Goal: Transaction & Acquisition: Purchase product/service

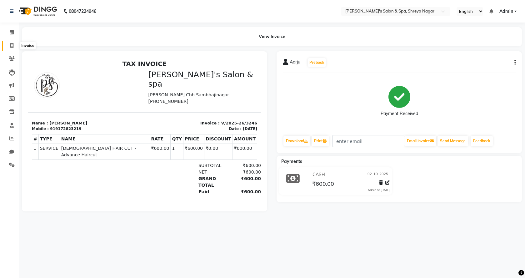
click at [9, 45] on span at bounding box center [11, 45] width 11 height 7
select select "service"
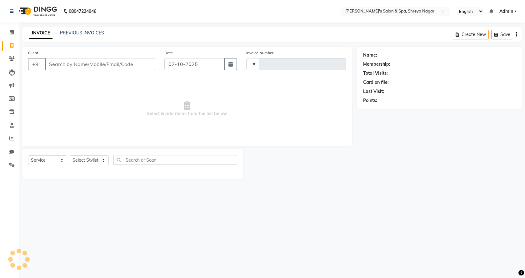
type input "3247"
select select "7591"
click at [104, 64] on input "Client" at bounding box center [100, 64] width 110 height 12
click at [110, 63] on input "Client" at bounding box center [100, 64] width 110 height 12
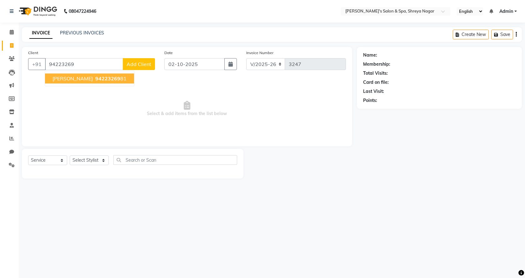
click at [87, 78] on span "[PERSON_NAME]" at bounding box center [72, 78] width 40 height 6
type input "9422326981"
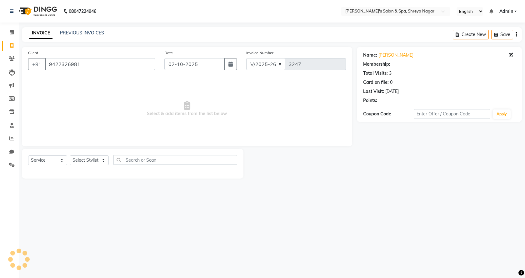
select select "1: Object"
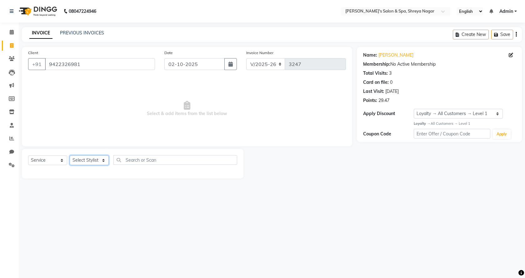
click at [94, 161] on select "Select Stylist [PERSON_NAME] [PERSON_NAME] [PERSON_NAME] Product Reception" at bounding box center [89, 160] width 39 height 10
select select "67479"
click at [70, 155] on select "Select Stylist [PERSON_NAME] [PERSON_NAME] [PERSON_NAME] Product Reception" at bounding box center [89, 160] width 39 height 10
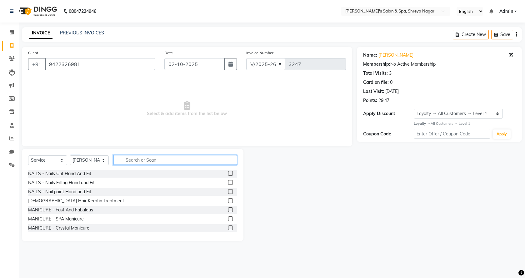
click at [156, 162] on input "text" at bounding box center [175, 160] width 124 height 10
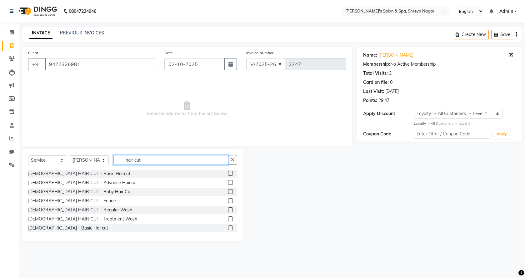
type input "hair cut"
click at [228, 226] on label at bounding box center [230, 227] width 5 height 5
click at [228, 226] on input "checkbox" at bounding box center [230, 228] width 4 height 4
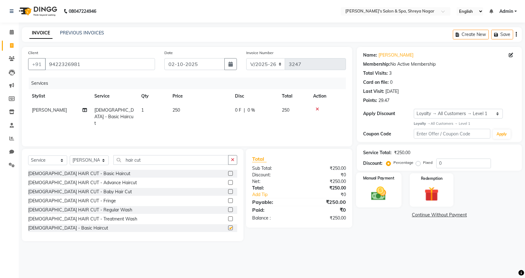
checkbox input "false"
click at [371, 197] on img at bounding box center [379, 193] width 24 height 17
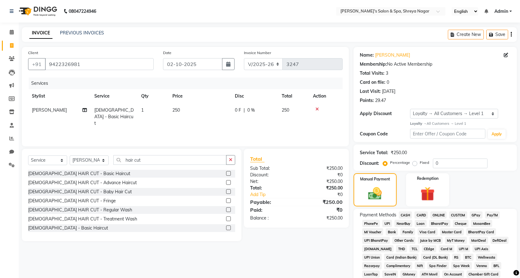
click at [401, 212] on span "CASH" at bounding box center [405, 214] width 13 height 7
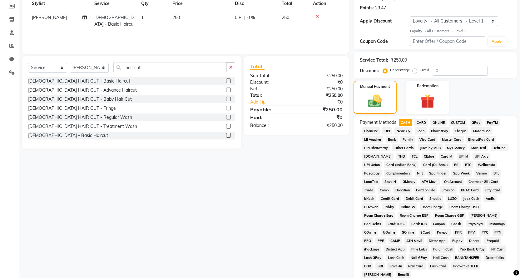
scroll to position [167, 0]
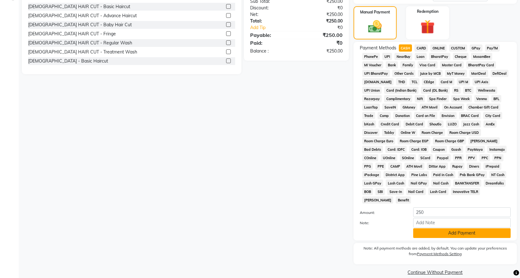
click at [452, 228] on button "Add Payment" at bounding box center [461, 233] width 97 height 10
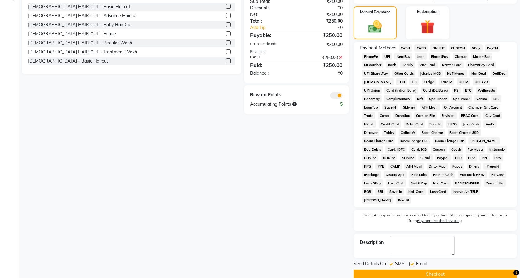
scroll to position [169, 0]
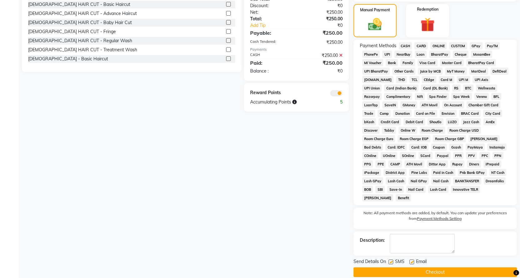
click at [418, 267] on button "Checkout" at bounding box center [435, 272] width 163 height 10
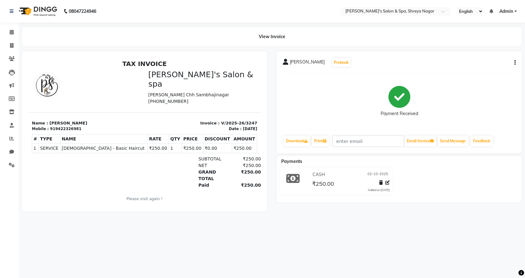
scroll to position [5, 0]
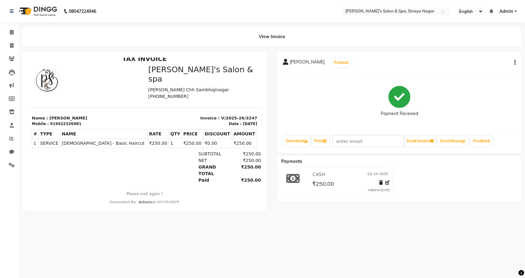
drag, startPoint x: 241, startPoint y: 179, endPoint x: 237, endPoint y: 221, distance: 42.4
click at [237, 207] on html "TAX INVOICE Pratik's Salon & spa [PERSON_NAME] Chh Sambhajinagar [PHONE_NUMBER]…" at bounding box center [144, 129] width 233 height 155
click at [13, 46] on icon at bounding box center [11, 45] width 3 height 5
select select "service"
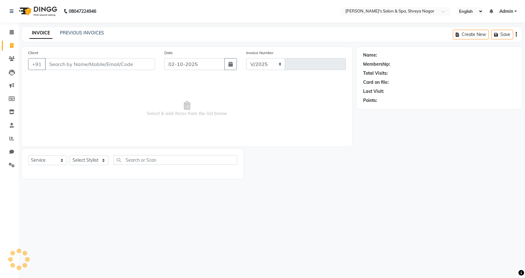
select select "7591"
type input "3248"
click at [93, 63] on input "Client" at bounding box center [100, 64] width 110 height 12
click at [93, 64] on input "Client" at bounding box center [100, 64] width 110 height 12
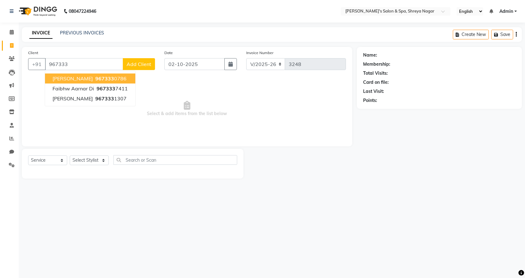
click at [95, 77] on span "967333" at bounding box center [104, 78] width 19 height 6
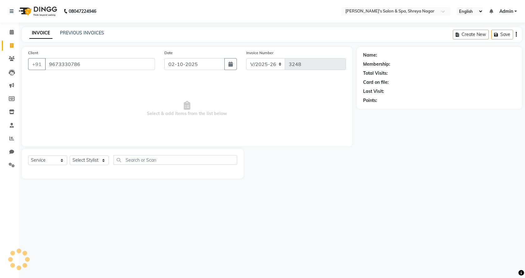
type input "9673330786"
select select "1: Object"
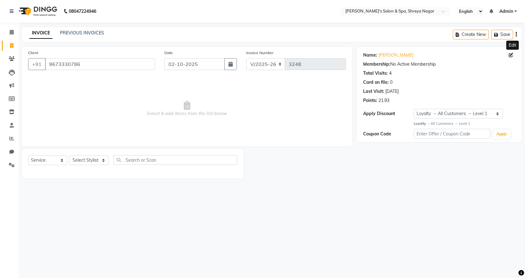
click at [511, 53] on icon at bounding box center [511, 55] width 4 height 4
select select "[DEMOGRAPHIC_DATA]"
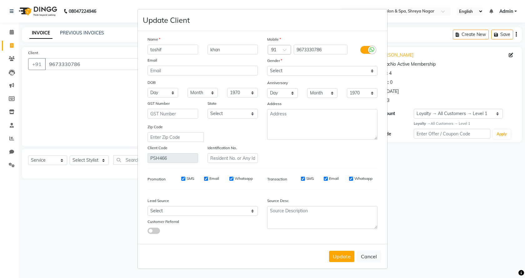
drag, startPoint x: 165, startPoint y: 48, endPoint x: 170, endPoint y: 47, distance: 4.4
click at [166, 47] on input "toshif" at bounding box center [172, 50] width 51 height 10
type input "t"
type input "rafiq"
click at [348, 259] on button "Update" at bounding box center [341, 256] width 25 height 11
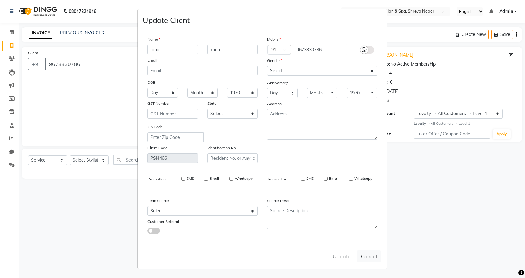
select select
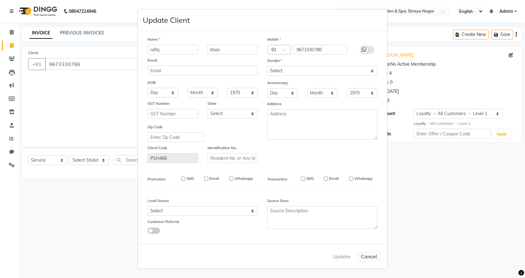
select select
checkbox input "false"
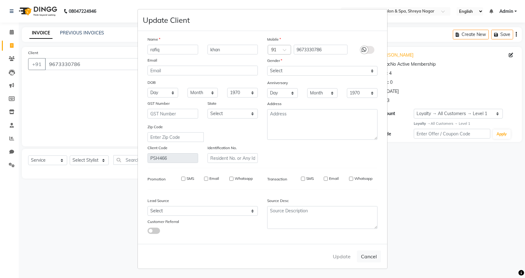
checkbox input "false"
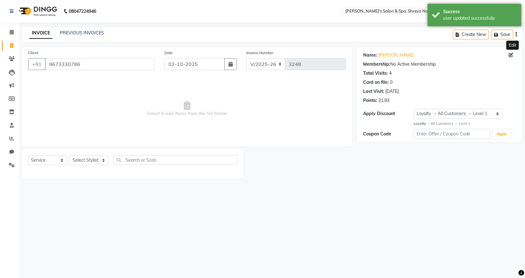
select select "1: Object"
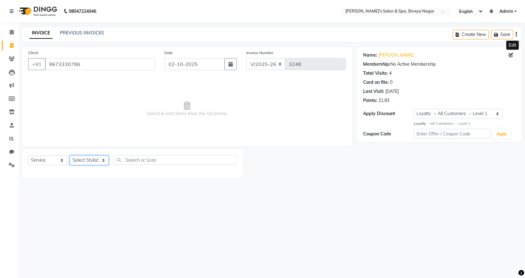
click at [100, 161] on select "Select Stylist [PERSON_NAME] [PERSON_NAME] [PERSON_NAME] Product Reception" at bounding box center [89, 160] width 39 height 10
select select "67479"
click at [70, 155] on select "Select Stylist [PERSON_NAME] [PERSON_NAME] [PERSON_NAME] Product Reception" at bounding box center [89, 160] width 39 height 10
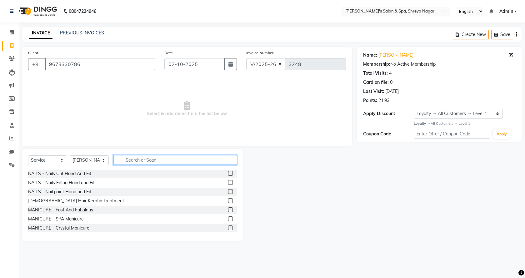
click at [138, 160] on input "text" at bounding box center [175, 160] width 124 height 10
click at [132, 157] on input "text" at bounding box center [175, 160] width 124 height 10
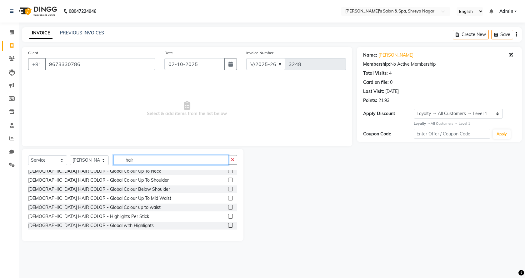
scroll to position [187, 0]
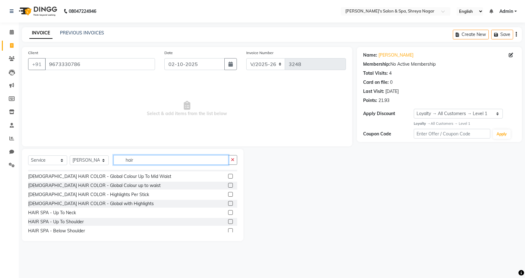
click at [150, 157] on input "hair" at bounding box center [170, 160] width 115 height 10
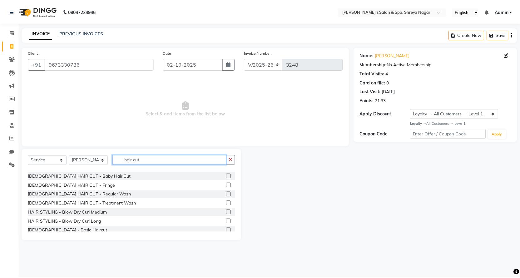
scroll to position [0, 0]
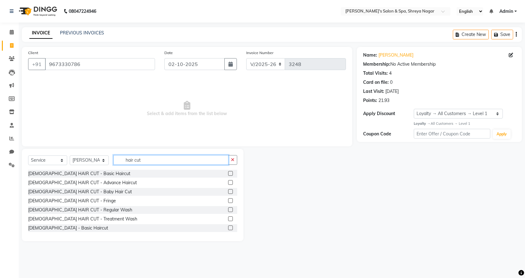
type input "hair cut"
click at [228, 228] on label at bounding box center [230, 227] width 5 height 5
click at [228, 228] on input "checkbox" at bounding box center [230, 228] width 4 height 4
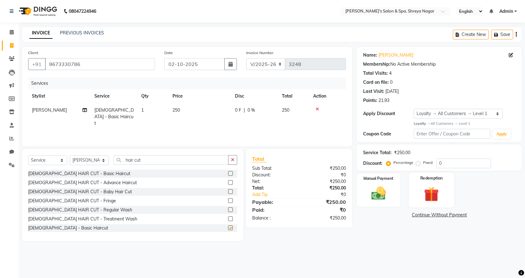
checkbox input "false"
click at [385, 191] on img at bounding box center [379, 193] width 24 height 17
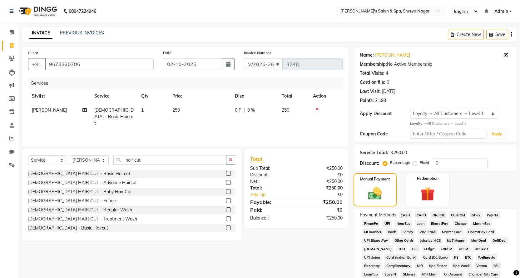
click at [407, 214] on span "CASH" at bounding box center [405, 214] width 13 height 7
click at [439, 214] on span "ONLINE" at bounding box center [439, 214] width 16 height 7
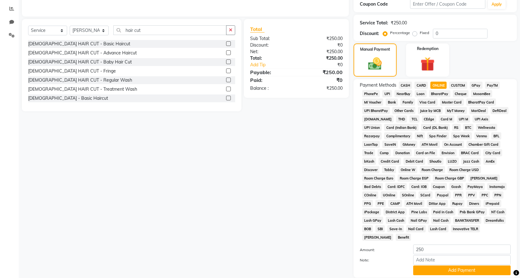
scroll to position [167, 0]
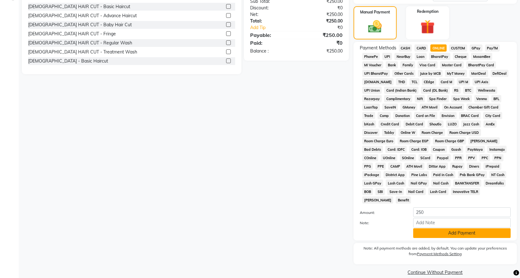
click at [446, 228] on button "Add Payment" at bounding box center [461, 233] width 97 height 10
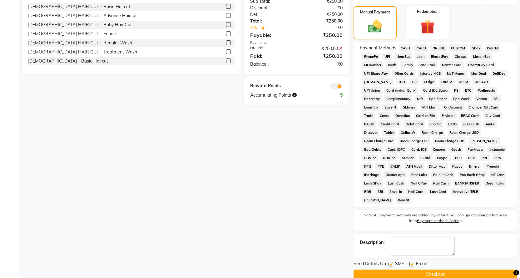
click at [433, 269] on button "Checkout" at bounding box center [435, 274] width 163 height 10
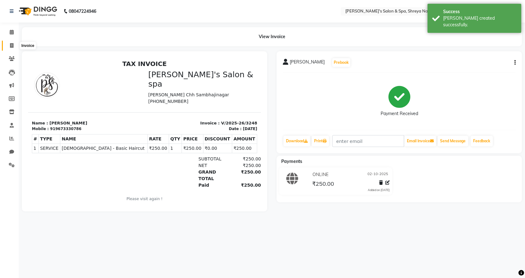
drag, startPoint x: 14, startPoint y: 44, endPoint x: 17, endPoint y: 46, distance: 4.3
click at [13, 44] on span at bounding box center [11, 45] width 11 height 7
select select "7591"
select select "service"
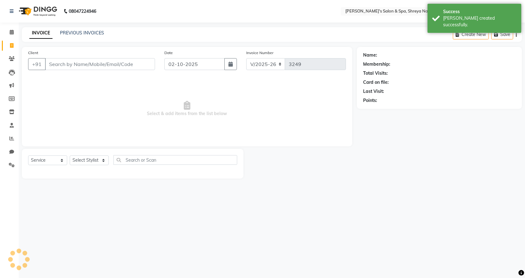
drag, startPoint x: 87, startPoint y: 64, endPoint x: 89, endPoint y: 60, distance: 4.6
click at [87, 64] on input "Client" at bounding box center [100, 64] width 110 height 12
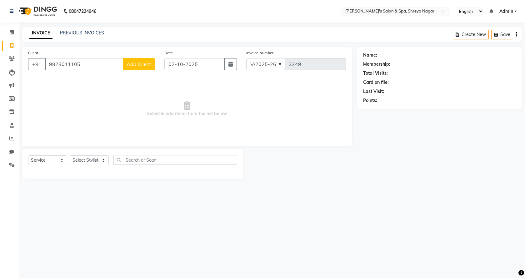
type input "9823011105"
click at [149, 65] on span "Add Client" at bounding box center [139, 64] width 25 height 6
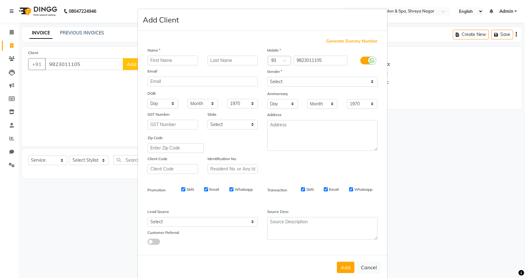
click at [163, 58] on input "text" at bounding box center [172, 61] width 51 height 10
click at [173, 62] on input "text" at bounding box center [172, 61] width 51 height 10
click at [172, 59] on input "text" at bounding box center [172, 61] width 51 height 10
click at [176, 59] on input "text" at bounding box center [172, 61] width 51 height 10
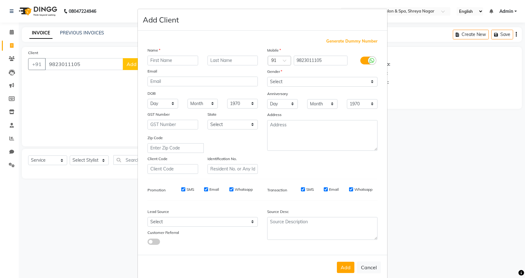
click at [176, 59] on input "text" at bounding box center [172, 61] width 51 height 10
click at [171, 57] on input "text" at bounding box center [172, 61] width 51 height 10
click at [172, 59] on input "text" at bounding box center [172, 61] width 51 height 10
click at [184, 63] on input "text" at bounding box center [172, 61] width 51 height 10
click at [178, 65] on input "text" at bounding box center [172, 61] width 51 height 10
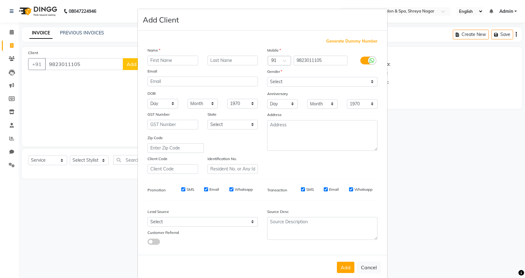
click at [177, 65] on input "text" at bounding box center [172, 61] width 51 height 10
click at [179, 61] on input "text" at bounding box center [172, 61] width 51 height 10
type input "[PERSON_NAME]"
click at [256, 60] on div at bounding box center [233, 61] width 60 height 10
click at [242, 58] on input "text" at bounding box center [232, 61] width 51 height 10
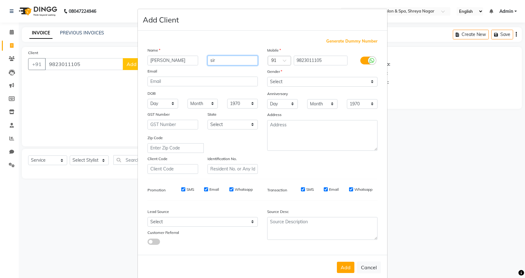
type input "sir"
click at [296, 81] on select "Select [DEMOGRAPHIC_DATA] [DEMOGRAPHIC_DATA] Other Prefer Not To Say" at bounding box center [322, 82] width 110 height 10
select select "[DEMOGRAPHIC_DATA]"
click at [267, 77] on select "Select [DEMOGRAPHIC_DATA] [DEMOGRAPHIC_DATA] Other Prefer Not To Say" at bounding box center [322, 82] width 110 height 10
click at [347, 269] on button "Add" at bounding box center [345, 267] width 17 height 11
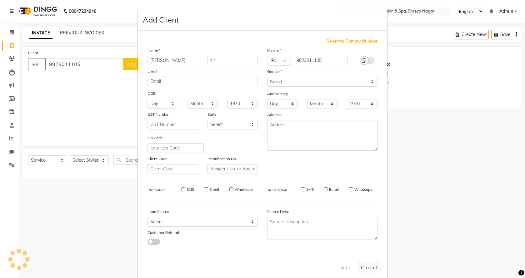
select select
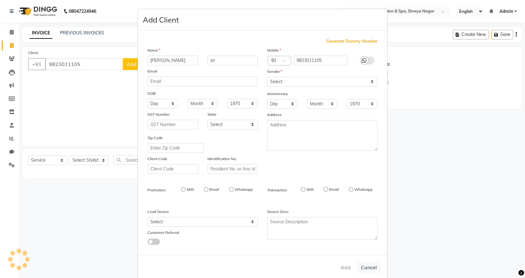
select select
checkbox input "false"
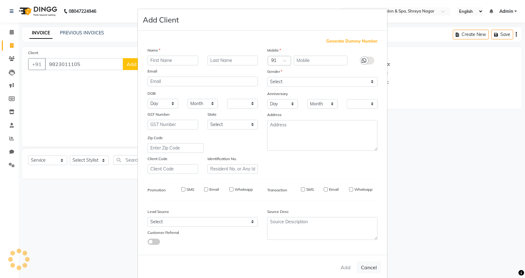
checkbox input "false"
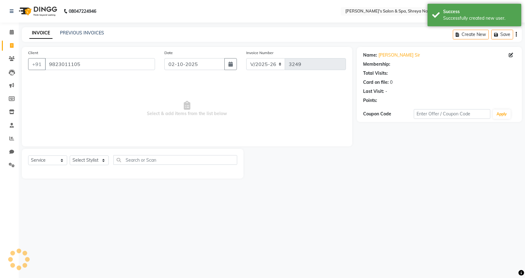
select select "1: Object"
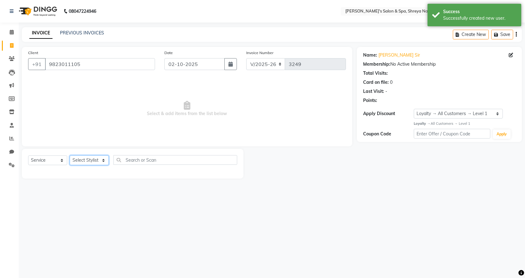
click at [99, 161] on select "Select Stylist [PERSON_NAME] [PERSON_NAME] [PERSON_NAME] Product Reception" at bounding box center [89, 160] width 39 height 10
select select "67480"
click at [70, 155] on select "Select Stylist [PERSON_NAME] [PERSON_NAME] [PERSON_NAME] Product Reception" at bounding box center [89, 160] width 39 height 10
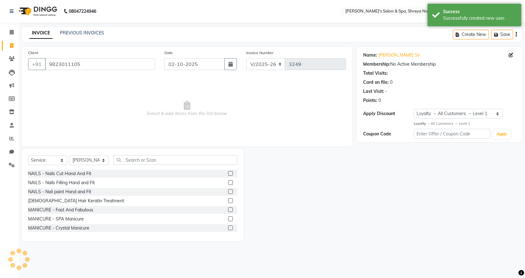
drag, startPoint x: 154, startPoint y: 149, endPoint x: 147, endPoint y: 166, distance: 18.3
click at [153, 157] on div "Select Service Product Membership Package Voucher Prepaid Gift Card Select Styl…" at bounding box center [133, 195] width 222 height 92
click at [152, 161] on input "text" at bounding box center [175, 160] width 124 height 10
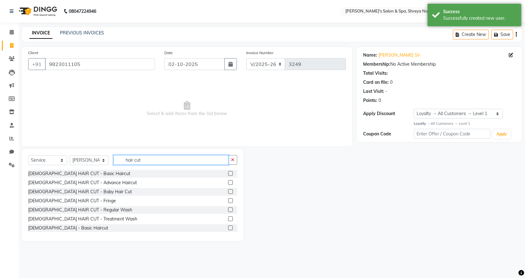
type input "hair cut"
click at [228, 228] on label at bounding box center [230, 227] width 5 height 5
click at [228, 228] on input "checkbox" at bounding box center [230, 228] width 4 height 4
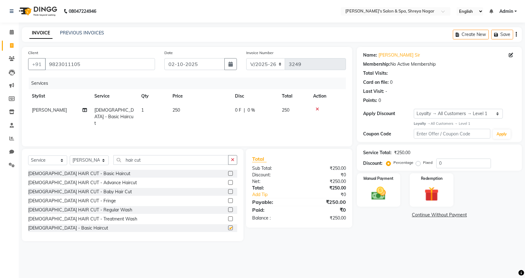
checkbox input "false"
drag, startPoint x: 366, startPoint y: 193, endPoint x: 392, endPoint y: 202, distance: 27.9
click at [368, 193] on div "Manual Payment" at bounding box center [378, 189] width 45 height 35
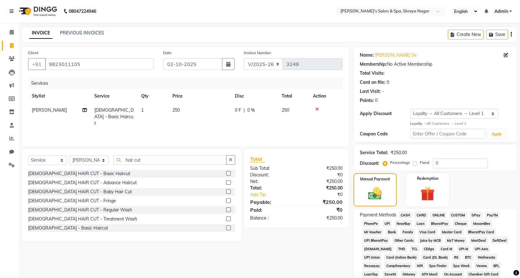
click at [438, 214] on span "ONLINE" at bounding box center [439, 214] width 16 height 7
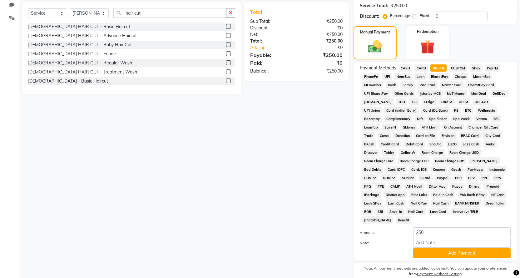
scroll to position [167, 0]
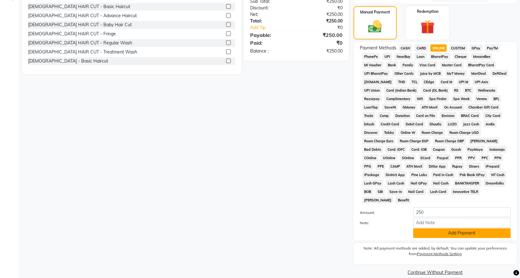
click at [462, 228] on button "Add Payment" at bounding box center [461, 233] width 97 height 10
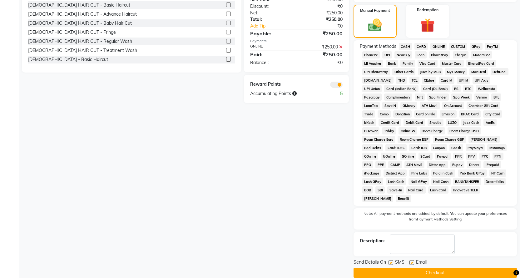
scroll to position [169, 0]
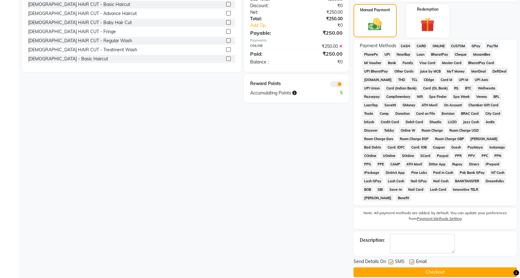
click at [471, 267] on button "Checkout" at bounding box center [435, 272] width 163 height 10
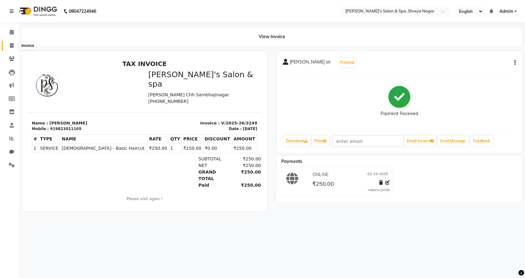
click at [11, 45] on icon at bounding box center [11, 45] width 3 height 5
select select "service"
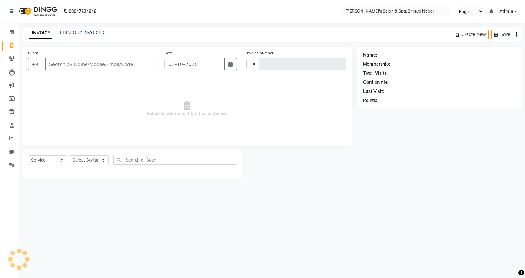
type input "3250"
select select "7591"
click at [9, 31] on span at bounding box center [11, 32] width 11 height 7
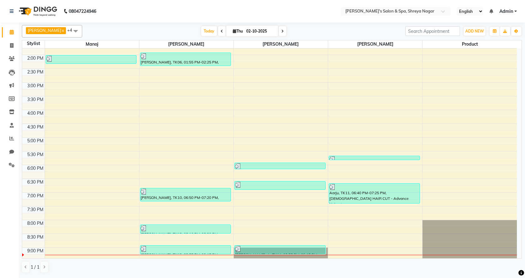
scroll to position [187, 0]
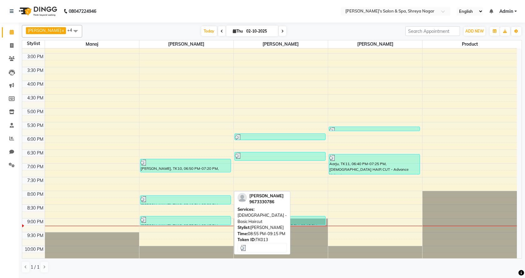
click at [196, 221] on div at bounding box center [186, 220] width 90 height 6
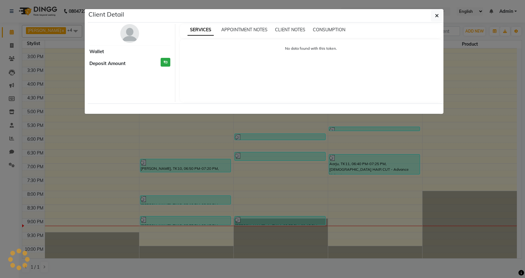
select select "3"
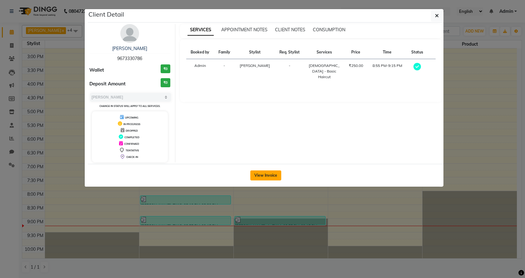
click at [269, 171] on button "View Invoice" at bounding box center [265, 175] width 31 height 10
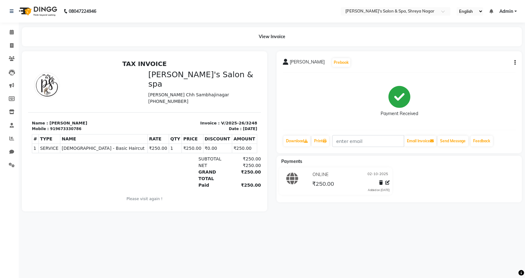
click at [515, 62] on icon "button" at bounding box center [514, 62] width 1 height 0
click at [480, 71] on div "Edit Invoice" at bounding box center [483, 71] width 43 height 8
select select "service"
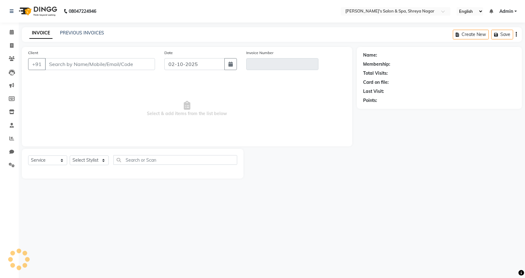
type input "9673330786"
type input "V/2025-26/3248"
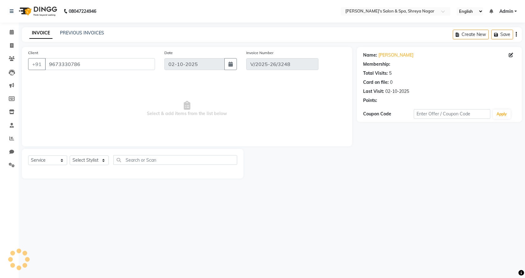
select select "1: Object"
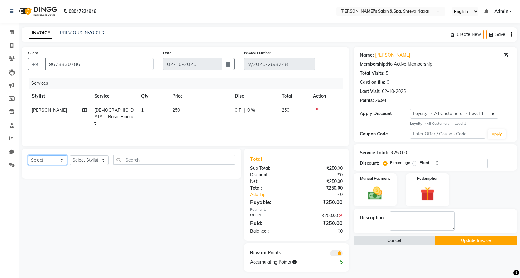
click at [65, 160] on select "Select Service Product Membership Package Voucher Prepaid Gift Card" at bounding box center [47, 160] width 39 height 10
select select "product"
click at [28, 155] on select "Select Service Product Membership Package Voucher Prepaid Gift Card" at bounding box center [47, 160] width 39 height 10
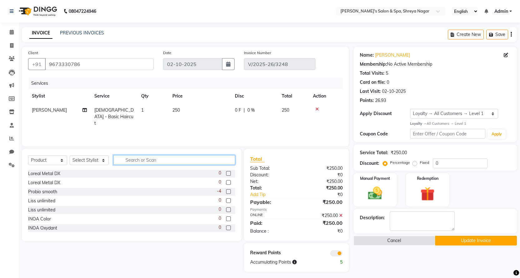
click at [128, 158] on input "text" at bounding box center [174, 160] width 122 height 10
type input "pro"
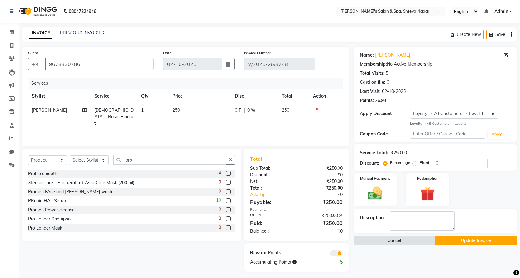
click at [226, 201] on label at bounding box center [228, 200] width 5 height 5
click at [226, 201] on input "checkbox" at bounding box center [228, 201] width 4 height 4
click at [226, 201] on label at bounding box center [228, 200] width 5 height 5
click at [226, 201] on input "checkbox" at bounding box center [228, 201] width 4 height 4
click at [226, 201] on label at bounding box center [228, 200] width 5 height 5
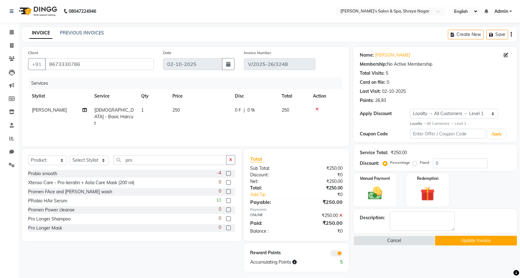
click at [226, 201] on input "checkbox" at bounding box center [228, 201] width 4 height 4
click at [220, 201] on div "10" at bounding box center [225, 201] width 19 height 8
click at [74, 200] on div "PRobio HAir Serum 10" at bounding box center [131, 201] width 207 height 8
click at [74, 199] on div "PRobio HAir Serum 10" at bounding box center [131, 201] width 207 height 8
click at [74, 198] on div "PRobio HAir Serum 10" at bounding box center [131, 201] width 207 height 8
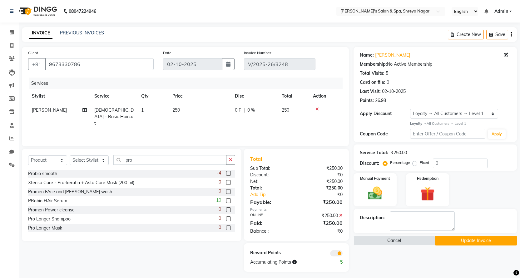
click at [226, 201] on label at bounding box center [228, 200] width 5 height 5
click at [226, 201] on input "checkbox" at bounding box center [228, 201] width 4 height 4
checkbox input "false"
click at [229, 160] on icon "button" at bounding box center [230, 159] width 3 height 4
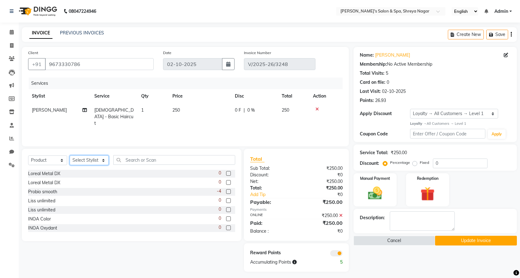
click at [102, 158] on select "Select Stylist [PERSON_NAME] [PERSON_NAME] [PERSON_NAME] Product Reception" at bounding box center [89, 160] width 39 height 10
select select "67479"
click at [70, 155] on select "Select Stylist [PERSON_NAME] [PERSON_NAME] [PERSON_NAME] Product Reception" at bounding box center [89, 160] width 39 height 10
click at [57, 158] on select "Select Service Product Membership Package Voucher Prepaid Gift Card" at bounding box center [47, 160] width 39 height 10
click at [28, 155] on select "Select Service Product Membership Package Voucher Prepaid Gift Card" at bounding box center [47, 160] width 39 height 10
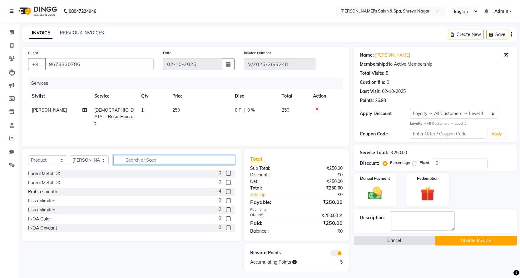
click at [141, 162] on input "text" at bounding box center [174, 160] width 122 height 10
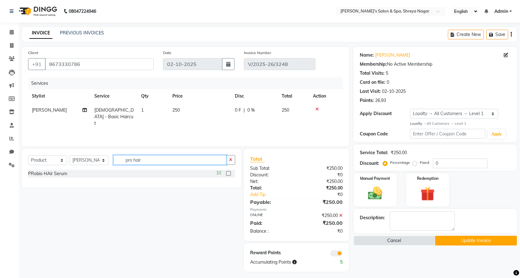
type input "pro hair"
click at [197, 167] on div "Select Service Product Membership Package Voucher Prepaid Gift Card Select Styl…" at bounding box center [131, 162] width 207 height 15
click at [229, 172] on label at bounding box center [228, 173] width 5 height 5
click at [229, 172] on input "checkbox" at bounding box center [228, 174] width 4 height 4
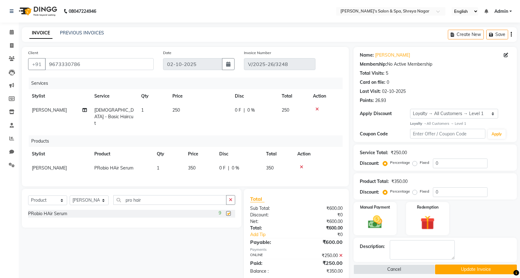
checkbox input "false"
click at [465, 270] on button "Update Invoice" at bounding box center [476, 269] width 82 height 10
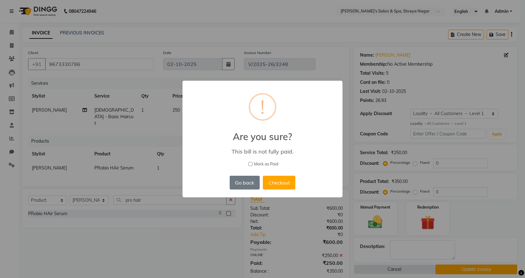
click at [283, 174] on div "Go back No Checkout" at bounding box center [262, 182] width 69 height 17
click at [284, 177] on button "Checkout" at bounding box center [279, 183] width 32 height 14
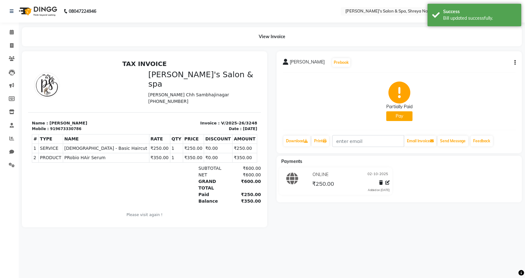
click at [408, 116] on button "Pay" at bounding box center [399, 116] width 26 height 10
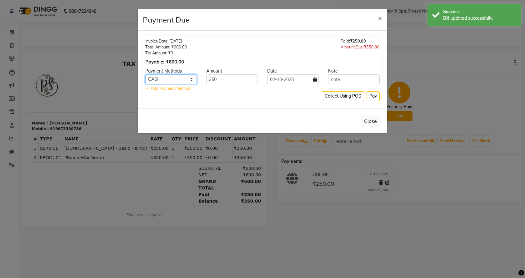
click at [192, 77] on select "CASH CARD ONLINE CUSTOM GPay PayTM PhonePe UPI NearBuy Loan BharatPay Cheque Mo…" at bounding box center [171, 79] width 52 height 10
select select "3"
click at [145, 74] on select "CASH CARD ONLINE CUSTOM GPay PayTM PhonePe UPI NearBuy Loan BharatPay Cheque Mo…" at bounding box center [171, 79] width 52 height 10
click at [372, 96] on button "Pay" at bounding box center [373, 96] width 13 height 10
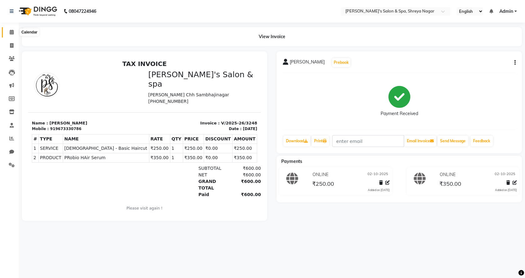
click at [12, 31] on icon at bounding box center [12, 32] width 4 height 5
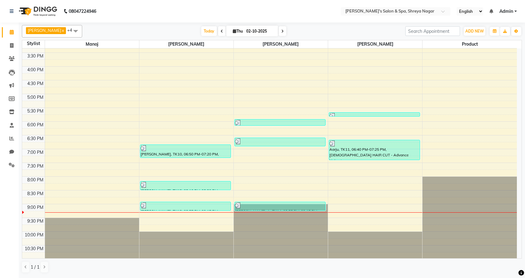
scroll to position [202, 0]
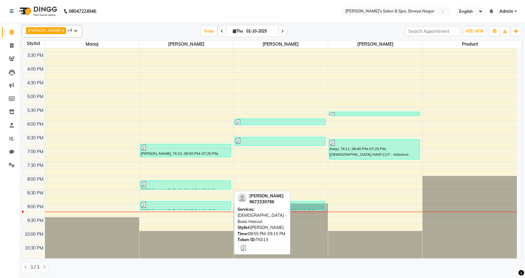
click at [187, 207] on div at bounding box center [186, 205] width 90 height 6
select select "3"
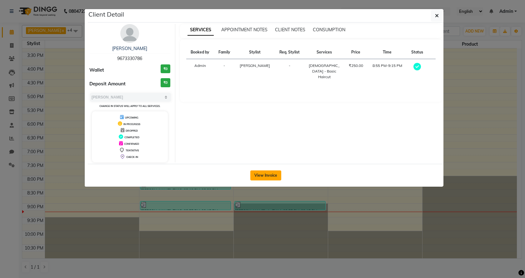
click at [270, 173] on button "View Invoice" at bounding box center [265, 175] width 31 height 10
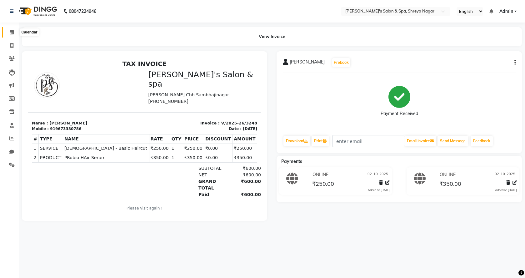
click at [10, 32] on icon at bounding box center [12, 32] width 4 height 5
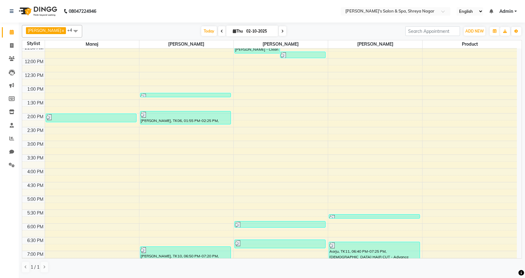
scroll to position [202, 0]
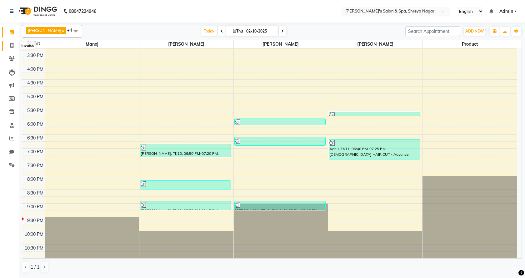
click at [11, 46] on icon at bounding box center [11, 45] width 3 height 5
select select "7591"
select select "service"
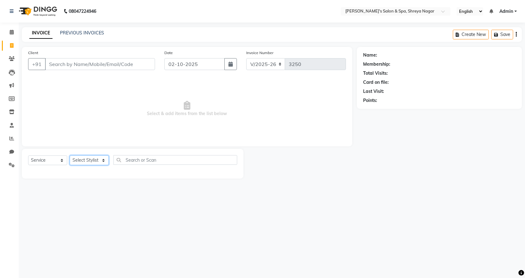
click at [99, 161] on select "Select Stylist [PERSON_NAME] [PERSON_NAME] [PERSON_NAME] Product Reception" at bounding box center [89, 160] width 39 height 10
